Goal: Task Accomplishment & Management: Manage account settings

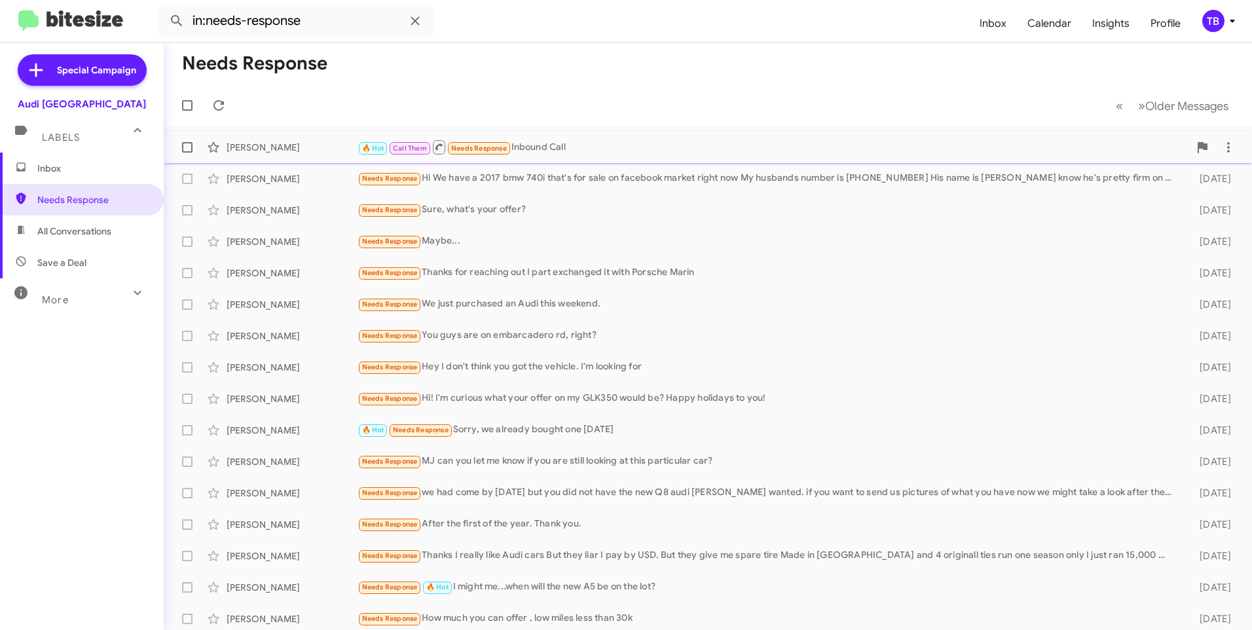
click at [575, 136] on div "[PERSON_NAME] 🔥 Hot Call Them Needs Response Inbound Call 21 hours ago" at bounding box center [707, 147] width 1067 height 26
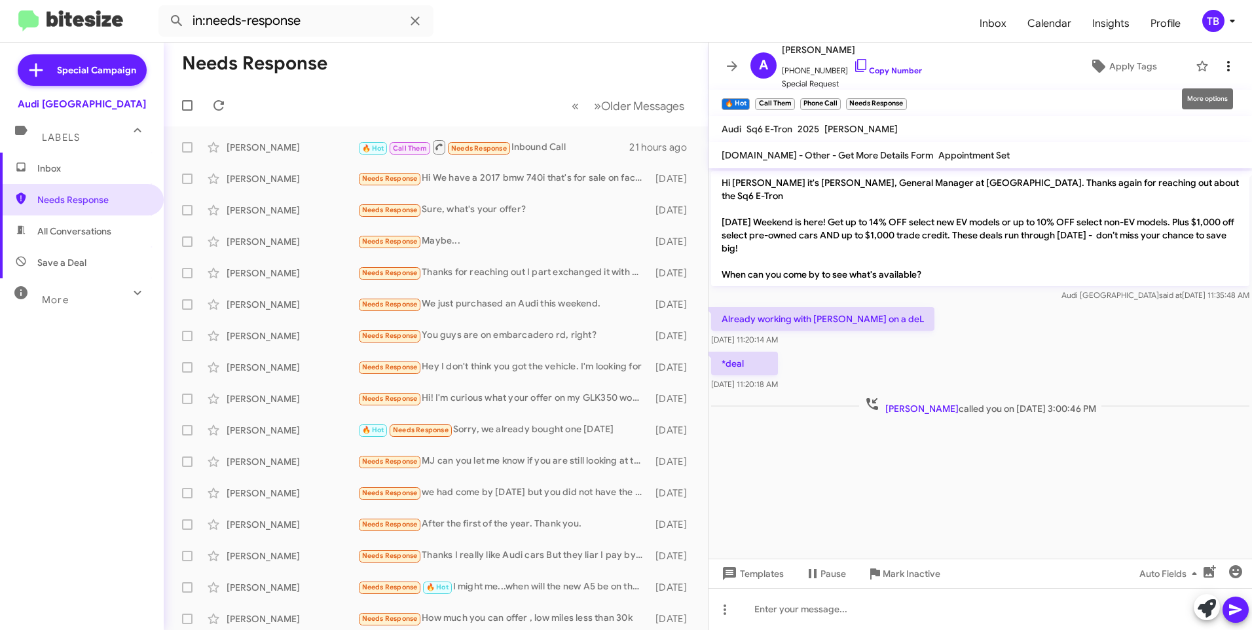
click at [1224, 66] on icon at bounding box center [1228, 66] width 16 height 16
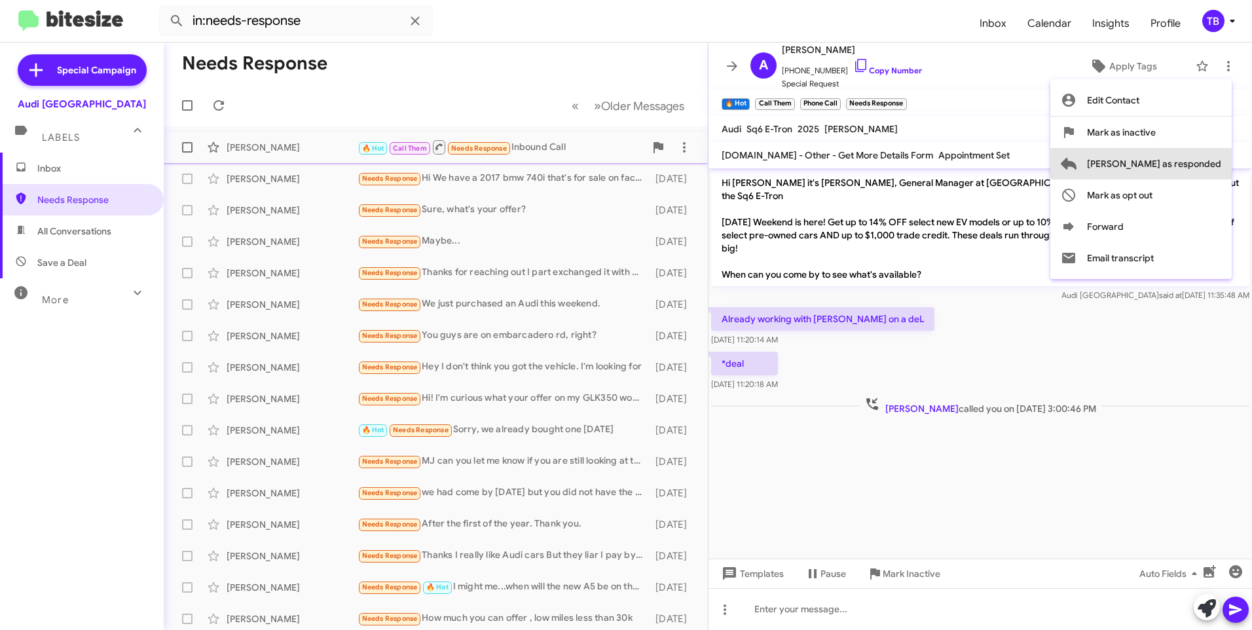
click at [1204, 157] on span "[PERSON_NAME] as responded" at bounding box center [1154, 163] width 134 height 31
